Goal: Task Accomplishment & Management: Manage account settings

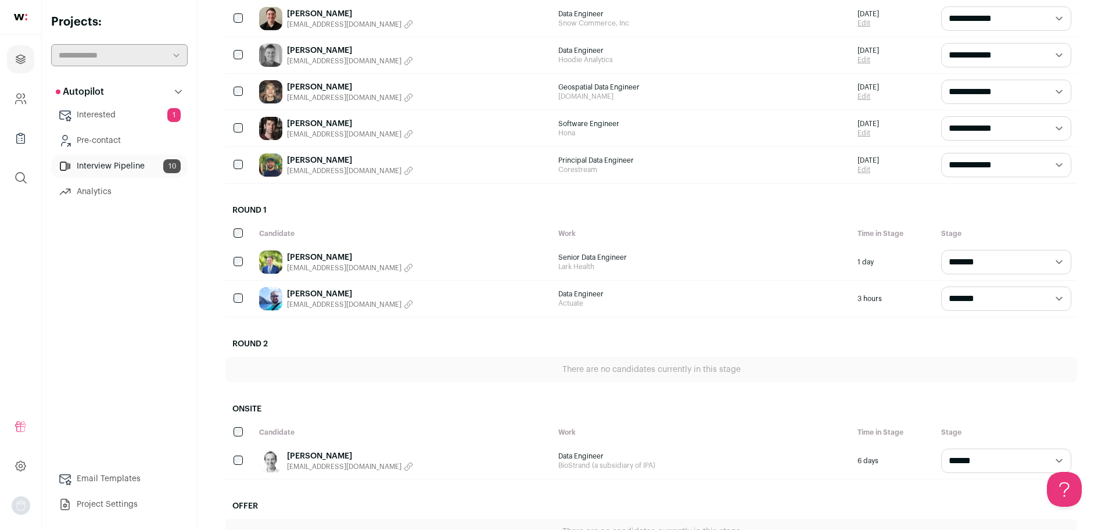
click at [975, 55] on select "**********" at bounding box center [1006, 55] width 130 height 24
select select "**********"
click at [941, 43] on select "**********" at bounding box center [1006, 55] width 130 height 24
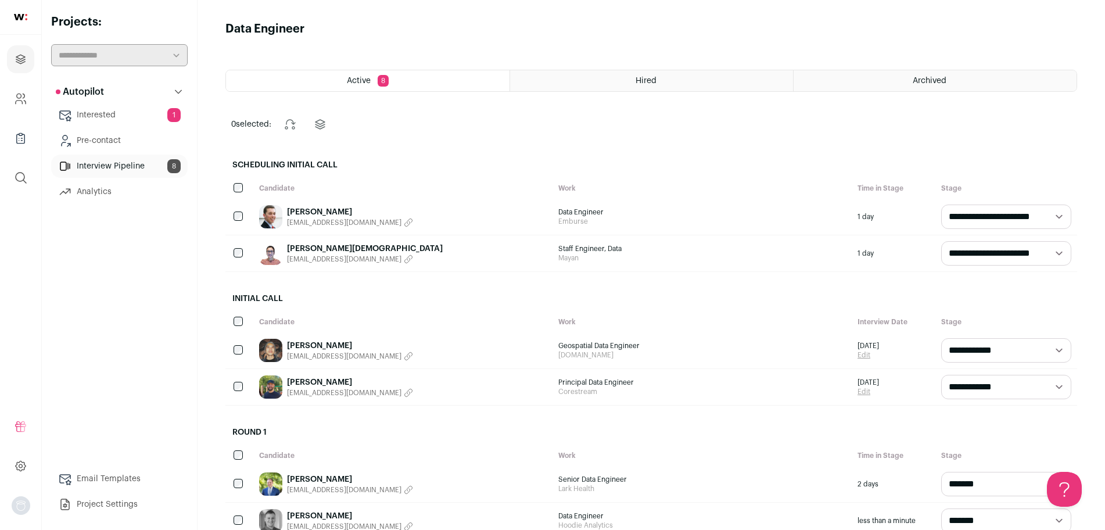
click at [404, 357] on icon "button" at bounding box center [408, 356] width 9 height 9
